Goal: Subscribe to service/newsletter

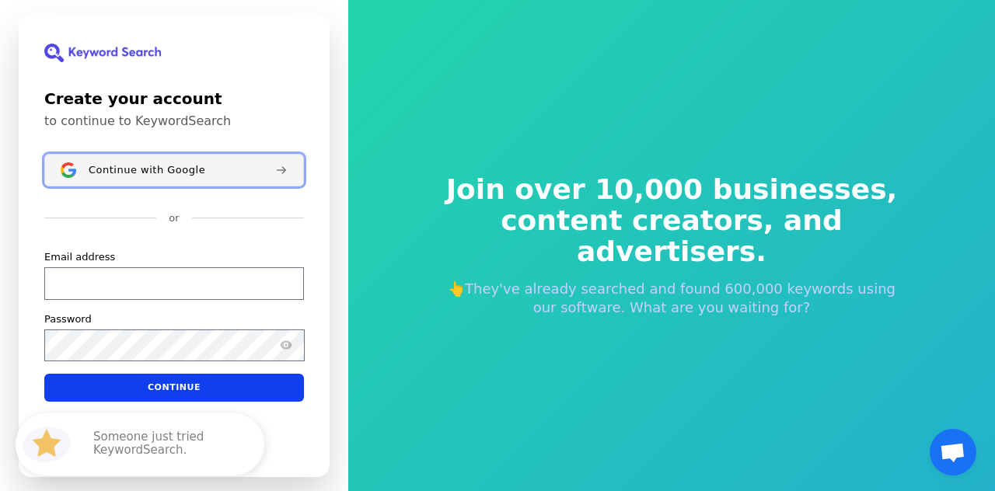
click at [172, 177] on button "Continue with Google" at bounding box center [174, 170] width 260 height 33
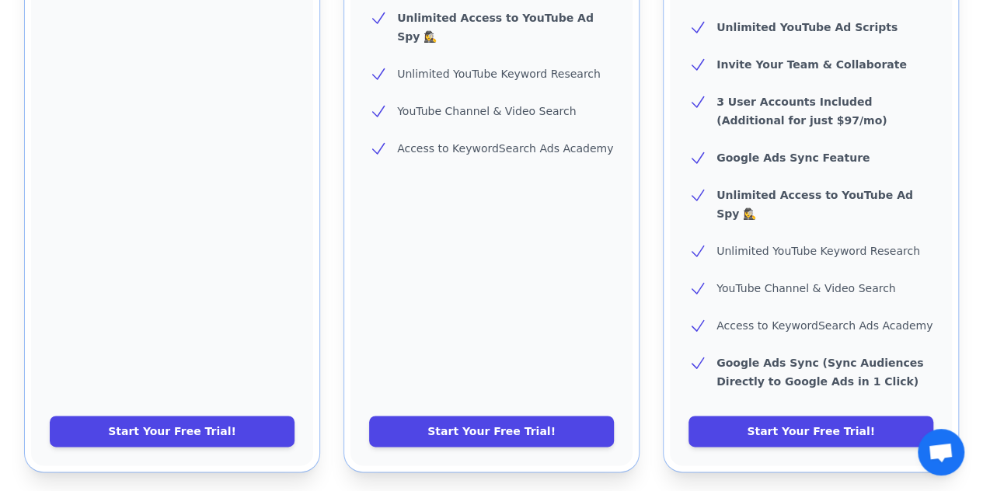
scroll to position [697, 0]
